Goal: Task Accomplishment & Management: Complete application form

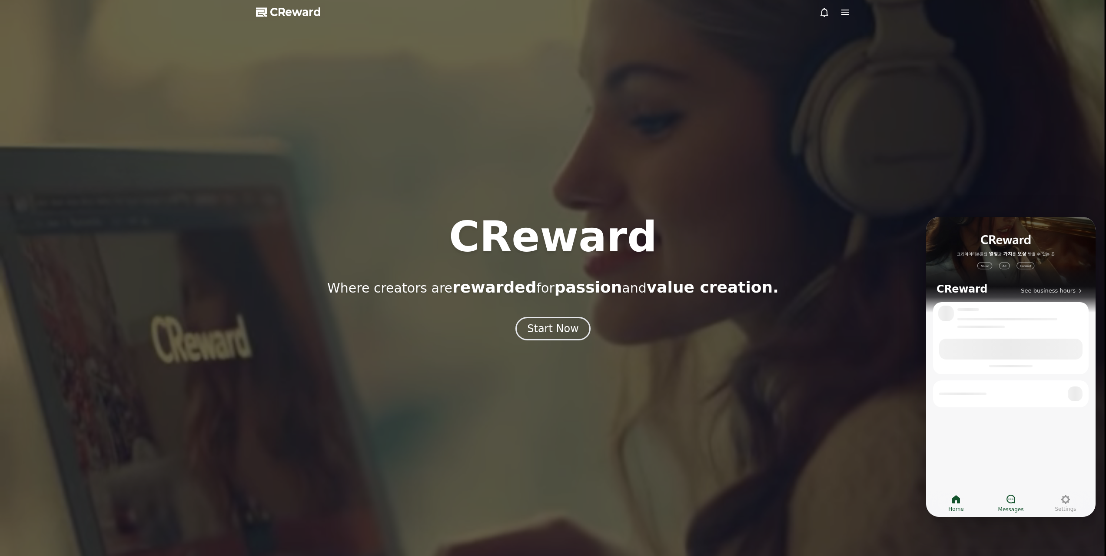
click at [1013, 504] on div at bounding box center [1010, 499] width 10 height 11
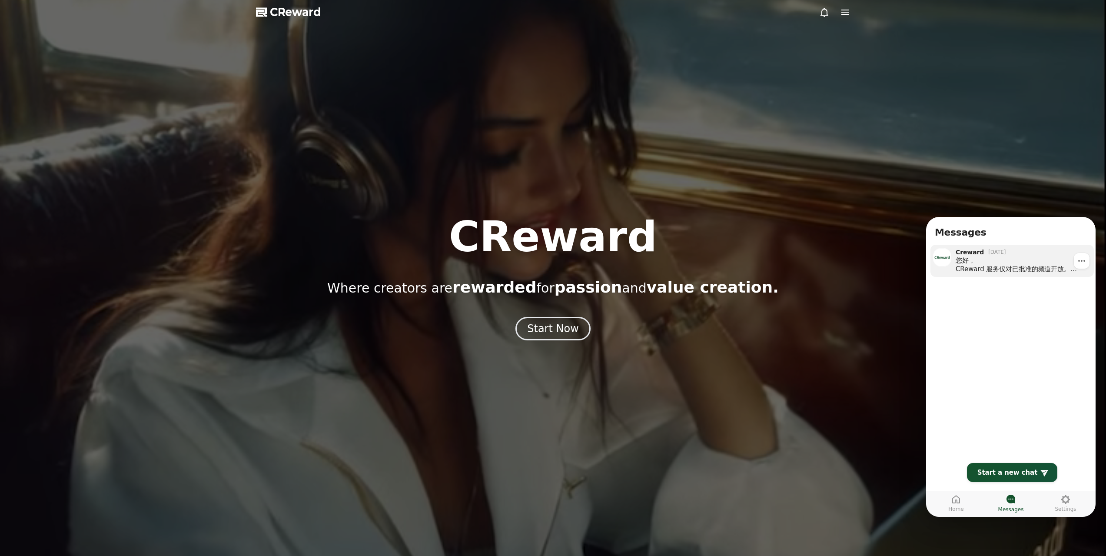
click at [1027, 272] on div "您好， CReward 服务仅对已批准的频道开放。 注册会员 ( https://creward.net ) 注册您的频道（我的页面 - 频道）" at bounding box center [1021, 264] width 132 height 17
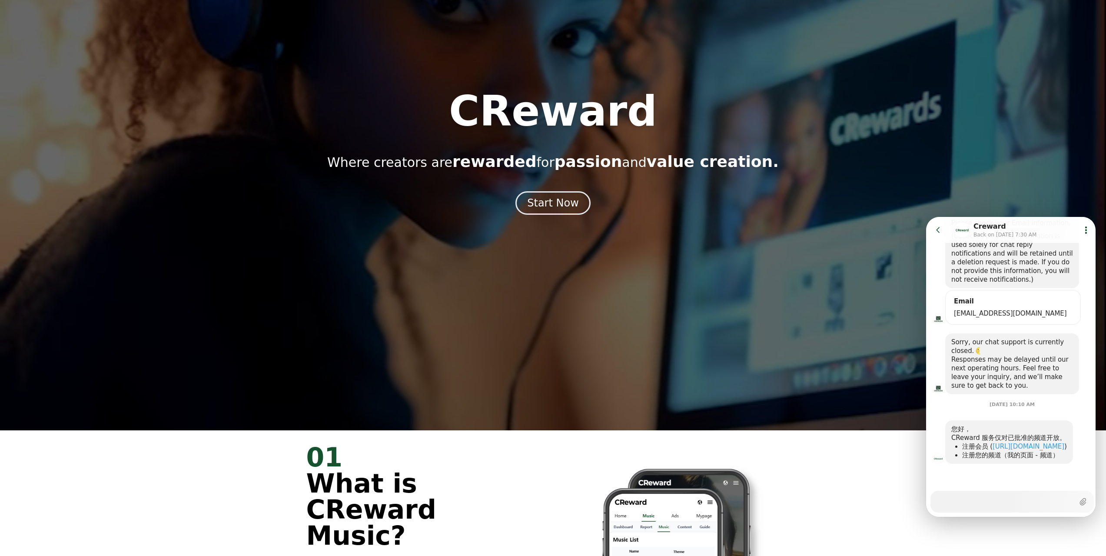
scroll to position [130, 0]
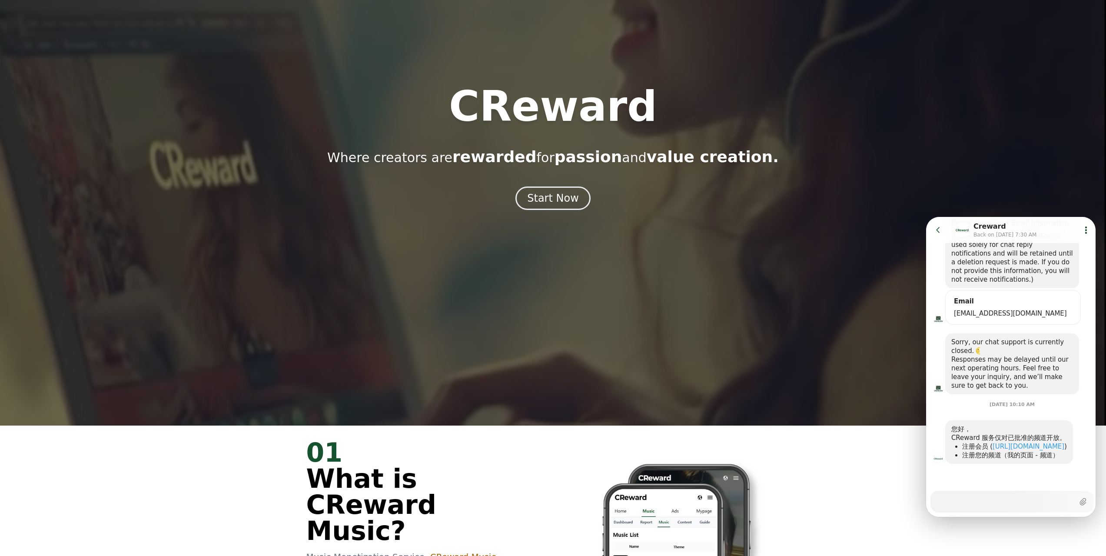
click at [776, 333] on div at bounding box center [553, 148] width 1106 height 556
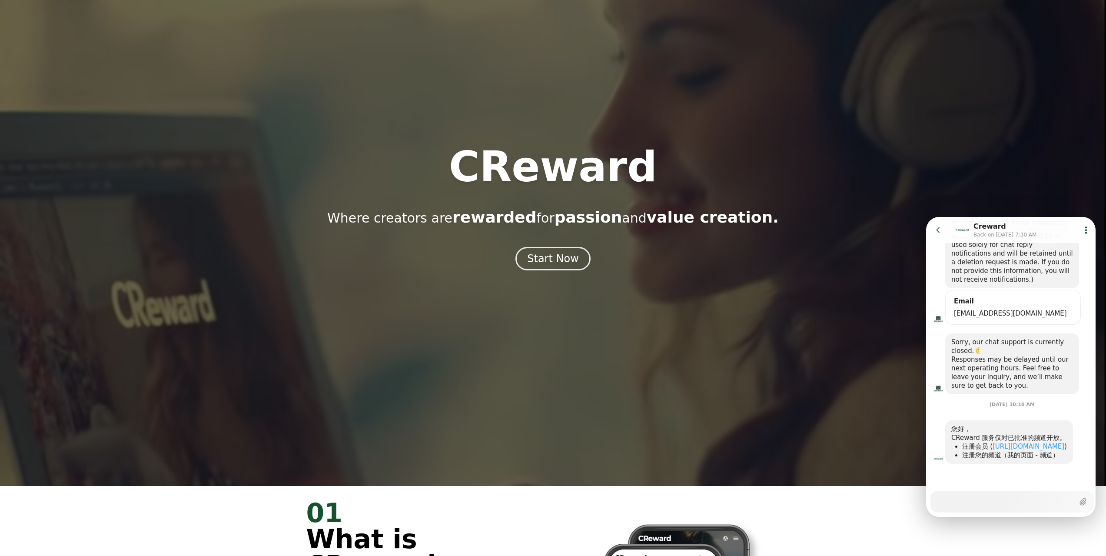
scroll to position [0, 0]
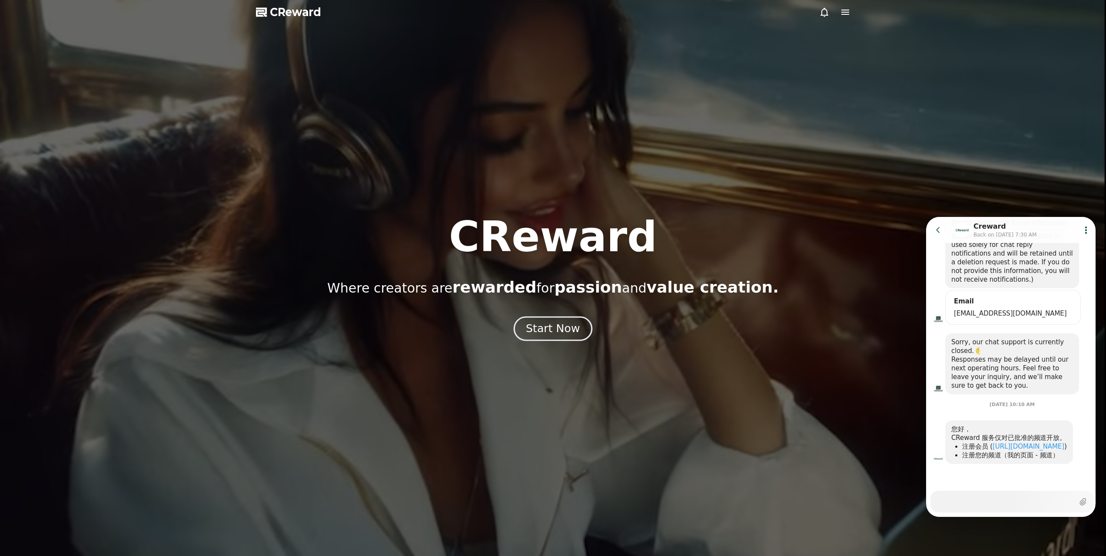
click at [554, 330] on div "Start Now" at bounding box center [553, 328] width 54 height 15
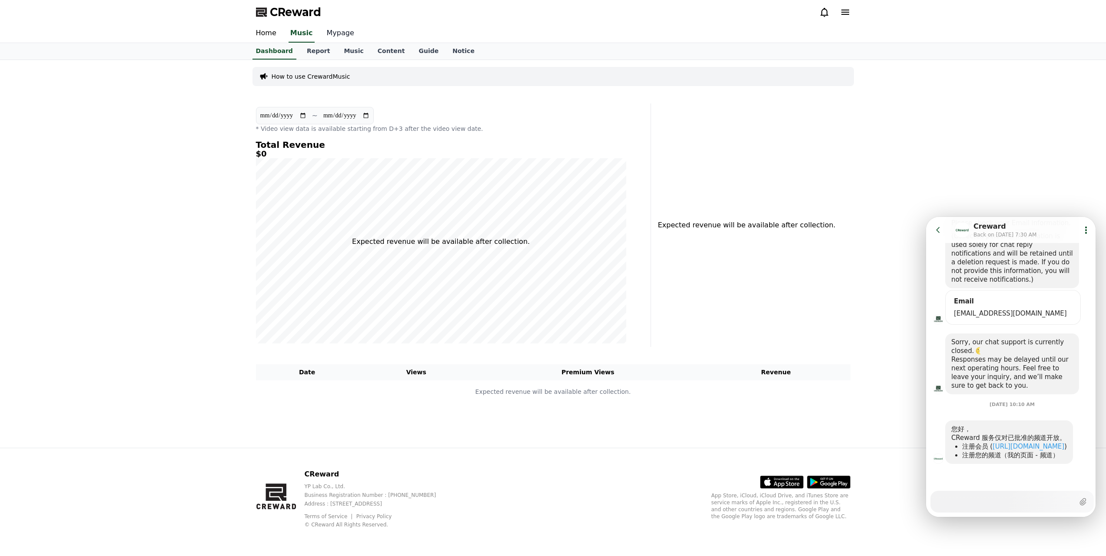
click at [348, 33] on link "Mypage" at bounding box center [340, 33] width 41 height 18
select select "**********"
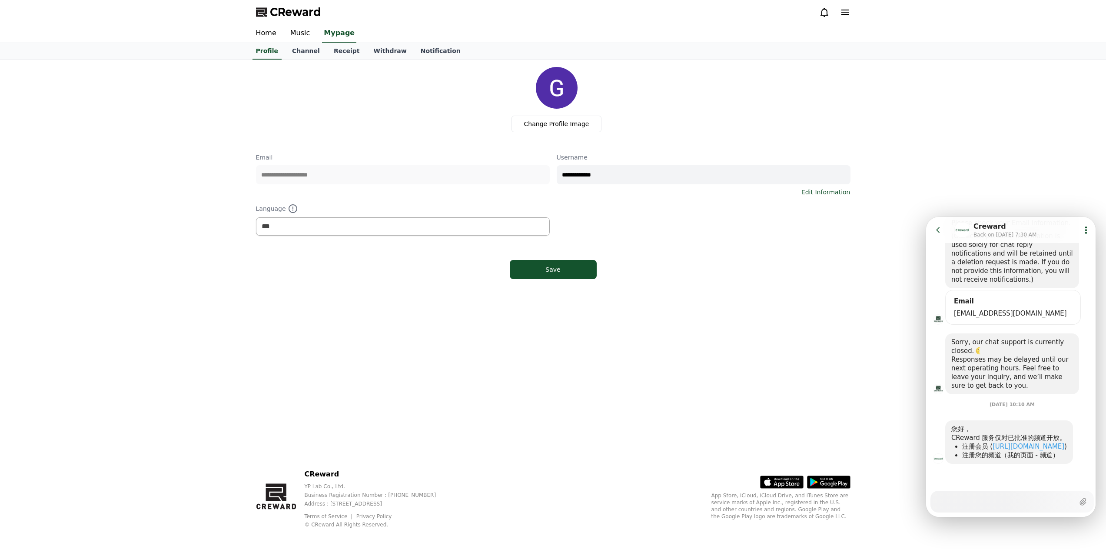
click at [941, 137] on div "**********" at bounding box center [553, 254] width 1106 height 388
click at [842, 17] on icon at bounding box center [845, 12] width 10 height 10
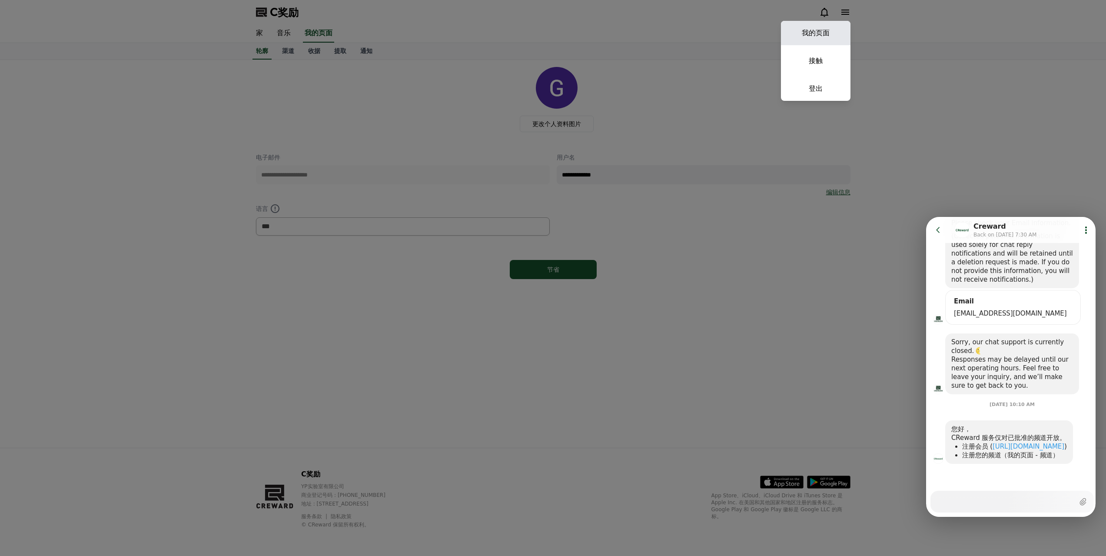
click at [825, 34] on font "我的页面" at bounding box center [816, 33] width 28 height 8
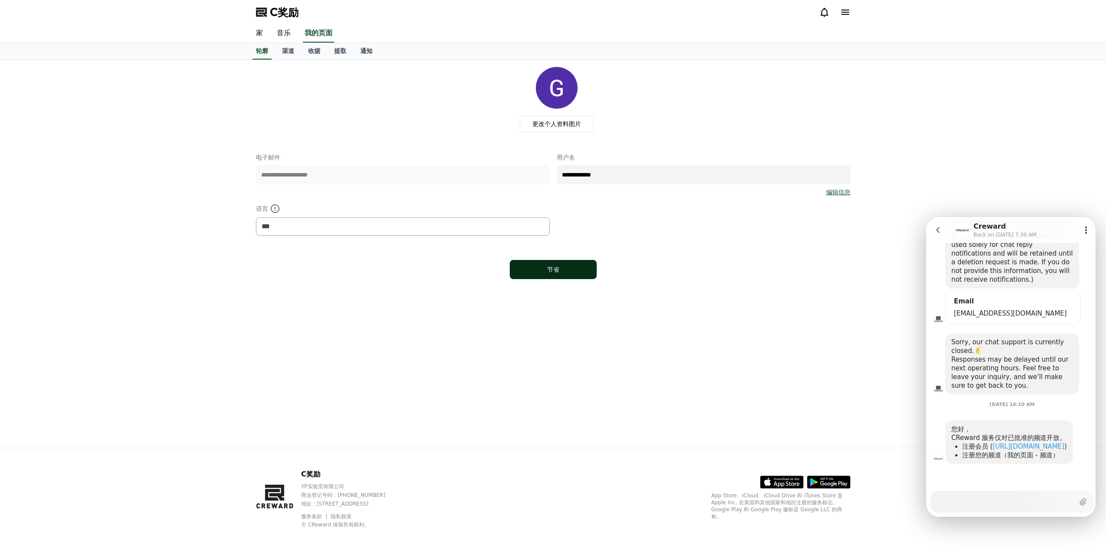
click at [539, 276] on button "节省" at bounding box center [553, 269] width 87 height 19
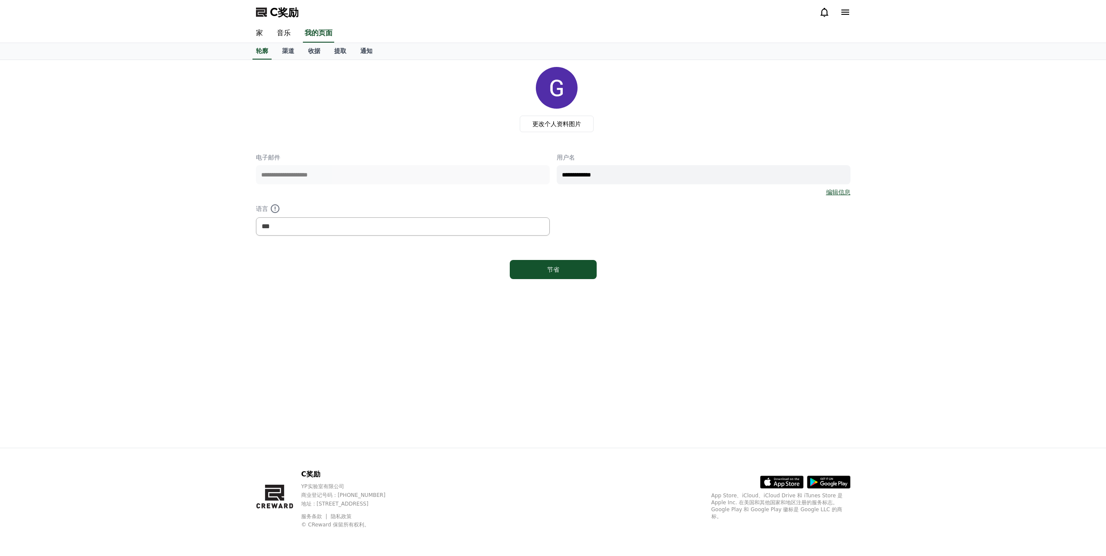
select select "**********"
click at [295, 54] on link "渠道" at bounding box center [288, 51] width 26 height 17
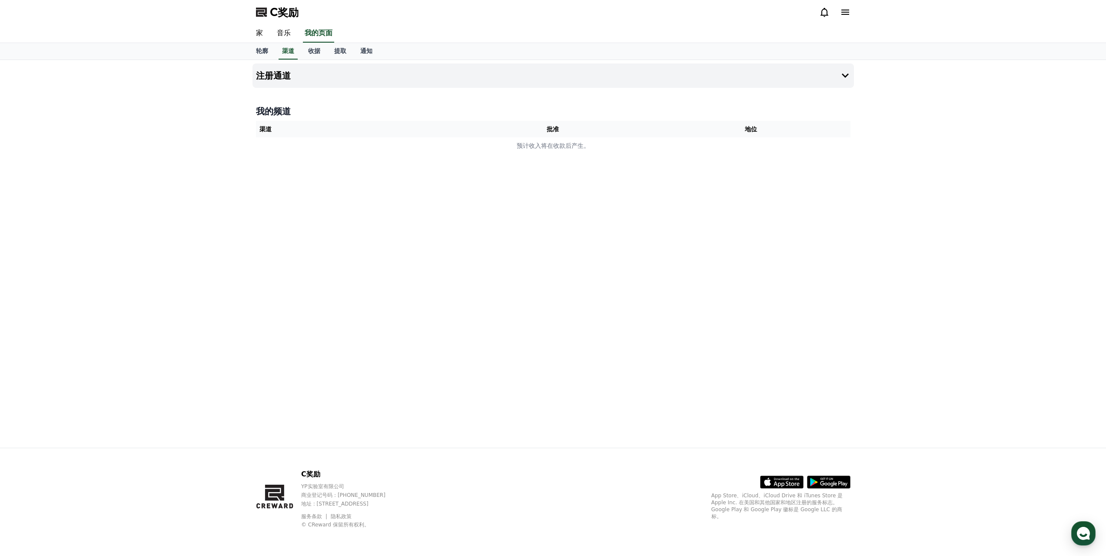
click at [540, 94] on div "注册通道 我的频道 渠道 批准 地位 预计收入将在收款后产生。" at bounding box center [553, 254] width 608 height 388
click at [842, 81] on button "注册通道" at bounding box center [552, 75] width 601 height 24
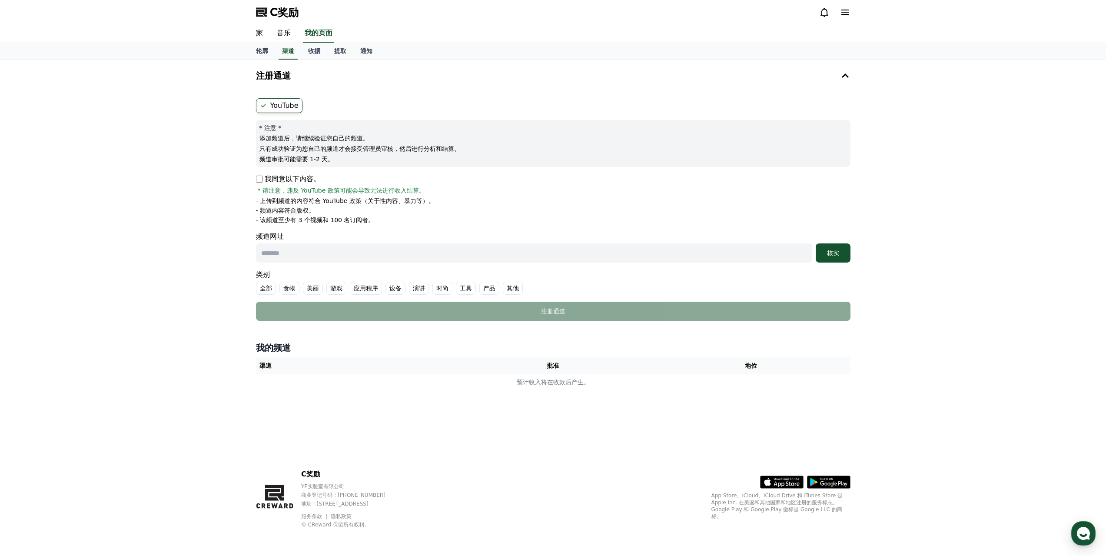
click at [264, 180] on p "我同意以下内容。" at bounding box center [288, 179] width 64 height 10
click at [494, 256] on input "text" at bounding box center [534, 252] width 556 height 19
click at [687, 200] on li "- 上传到频道的内容符合 YouTube 政策（关于性内容、暴力等）。" at bounding box center [553, 200] width 594 height 9
